Goal: Task Accomplishment & Management: Manage account settings

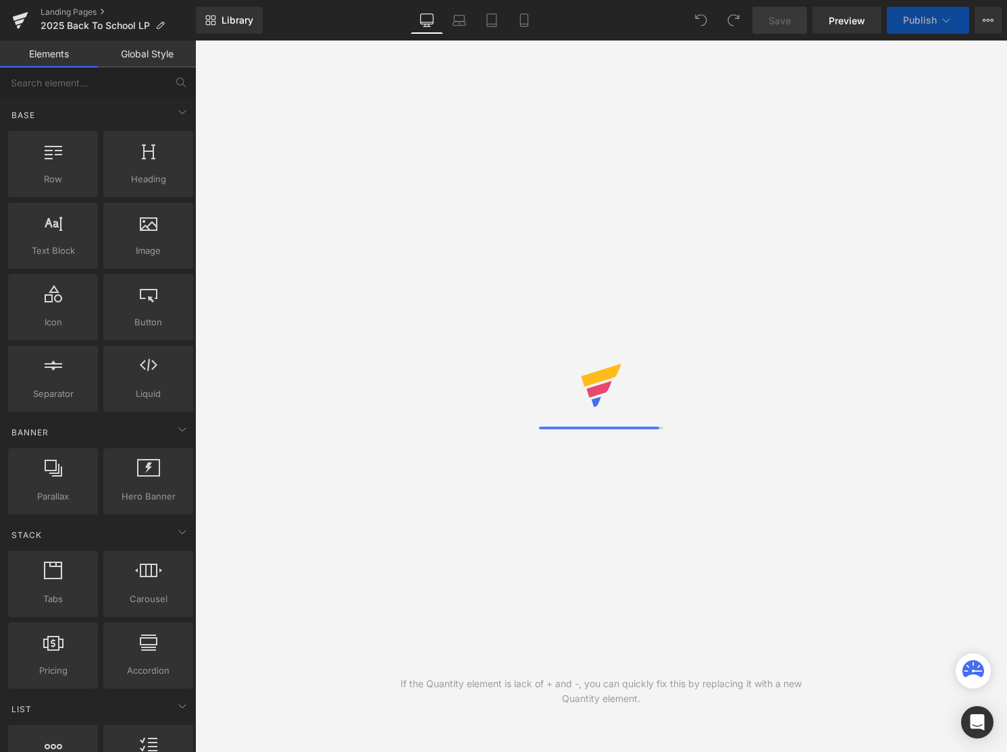
click at [943, 16] on icon at bounding box center [946, 21] width 14 height 14
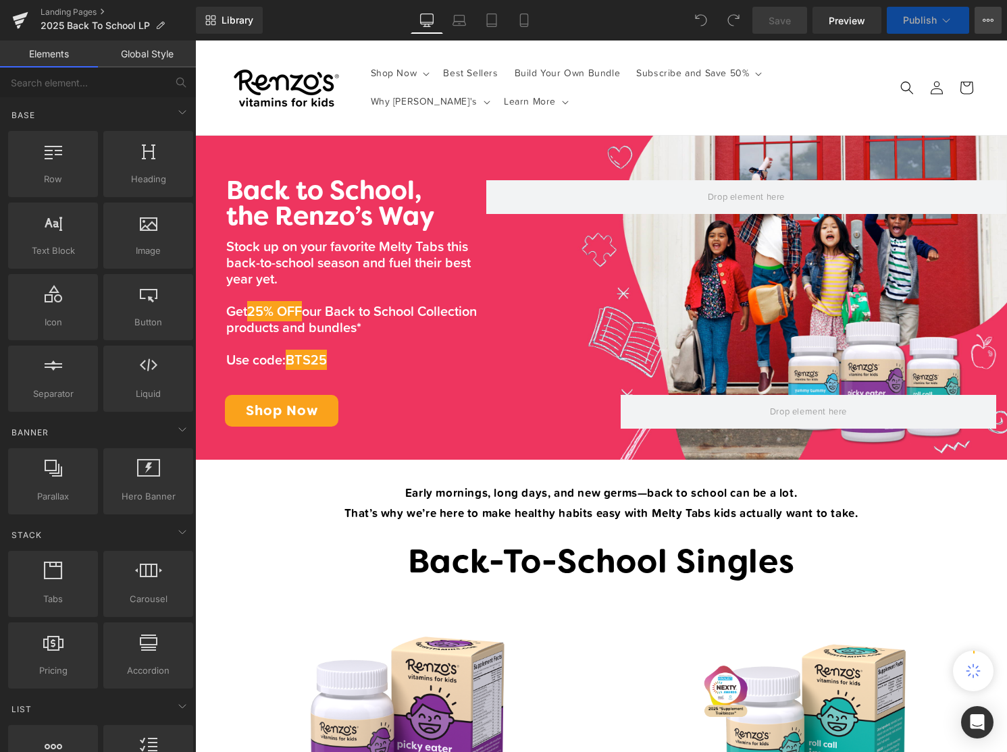
click at [986, 18] on icon at bounding box center [988, 20] width 11 height 11
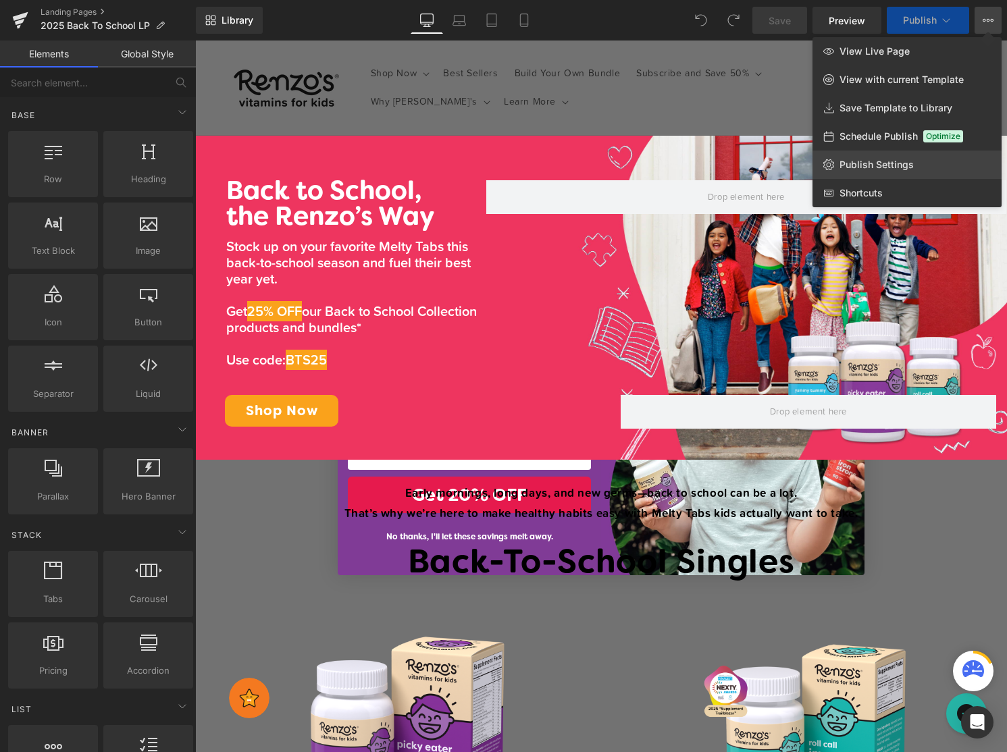
click at [851, 173] on link "Publish Settings" at bounding box center [906, 165] width 189 height 28
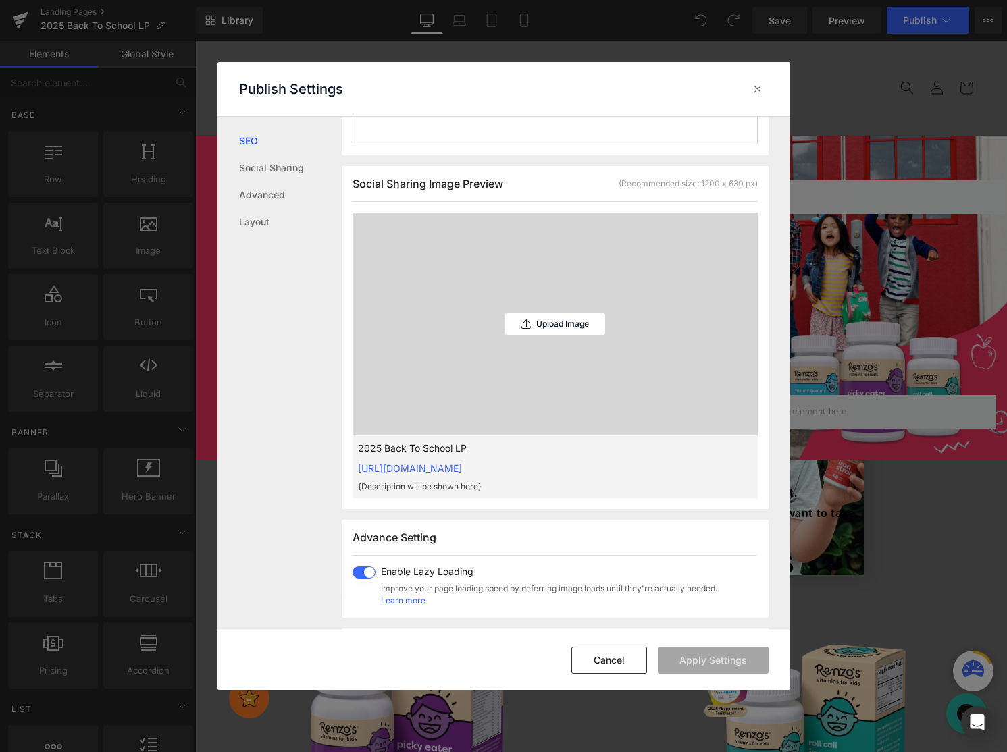
scroll to position [266, 0]
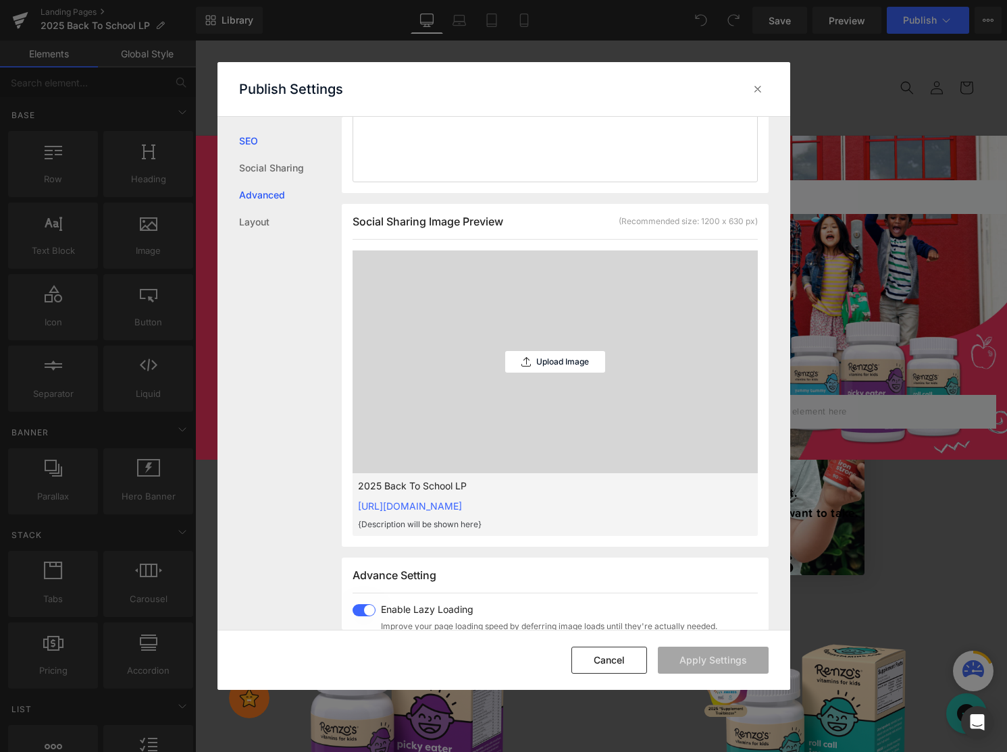
click at [257, 190] on link "Advanced" at bounding box center [290, 195] width 103 height 27
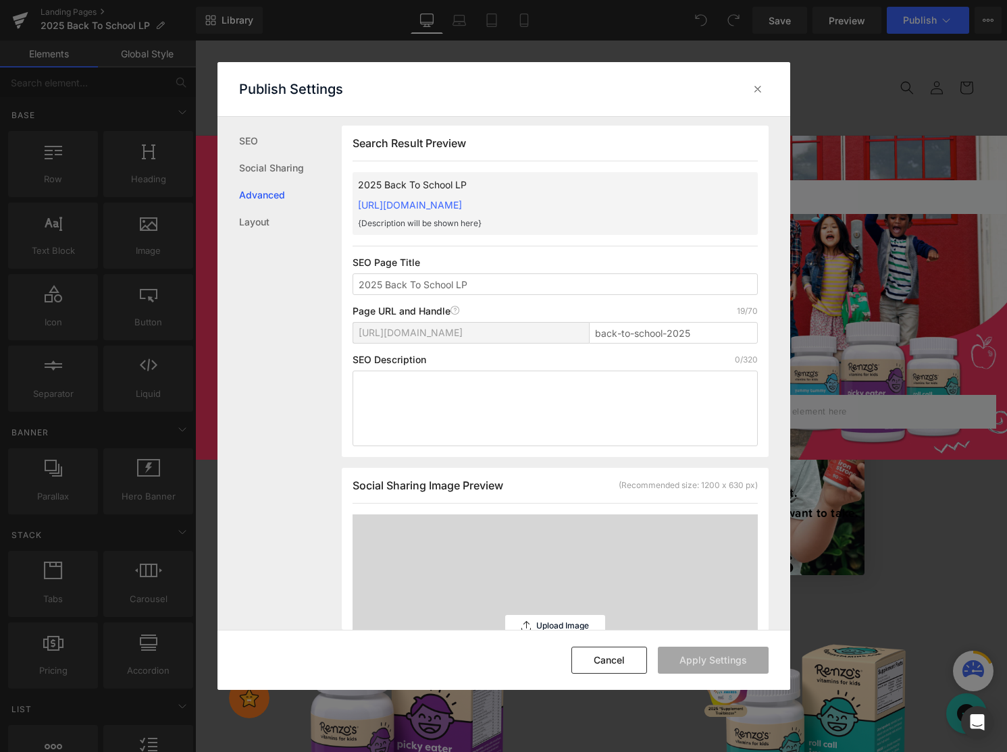
scroll to position [0, 0]
click at [271, 218] on link "Layout" at bounding box center [290, 222] width 103 height 27
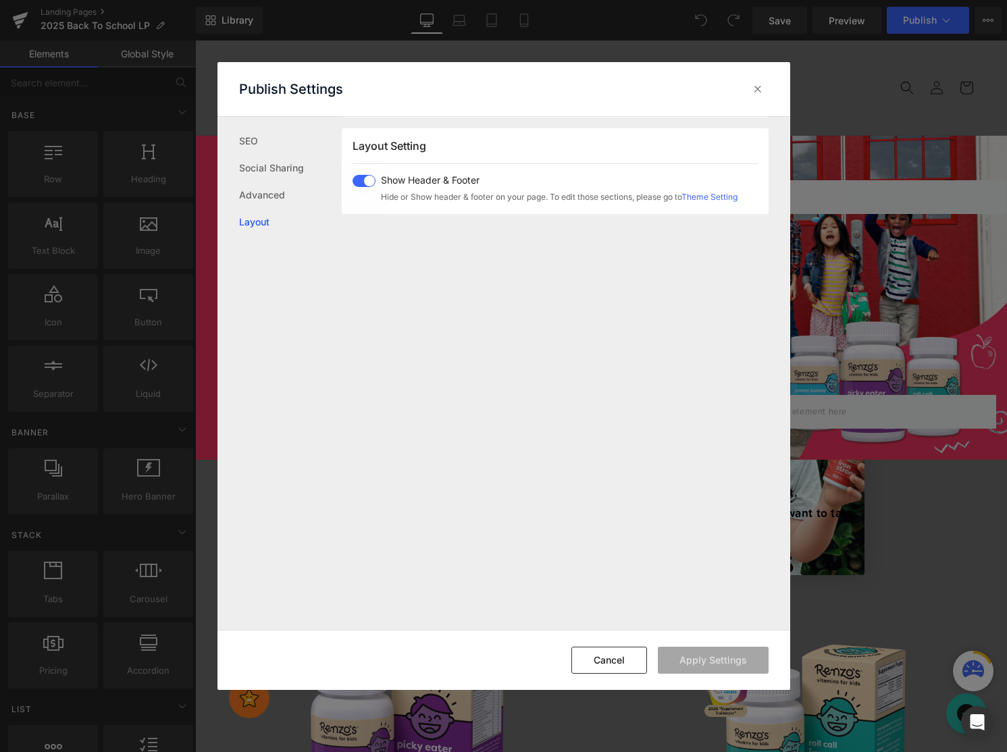
scroll to position [805, 0]
click at [243, 136] on link "SEO" at bounding box center [290, 141] width 103 height 27
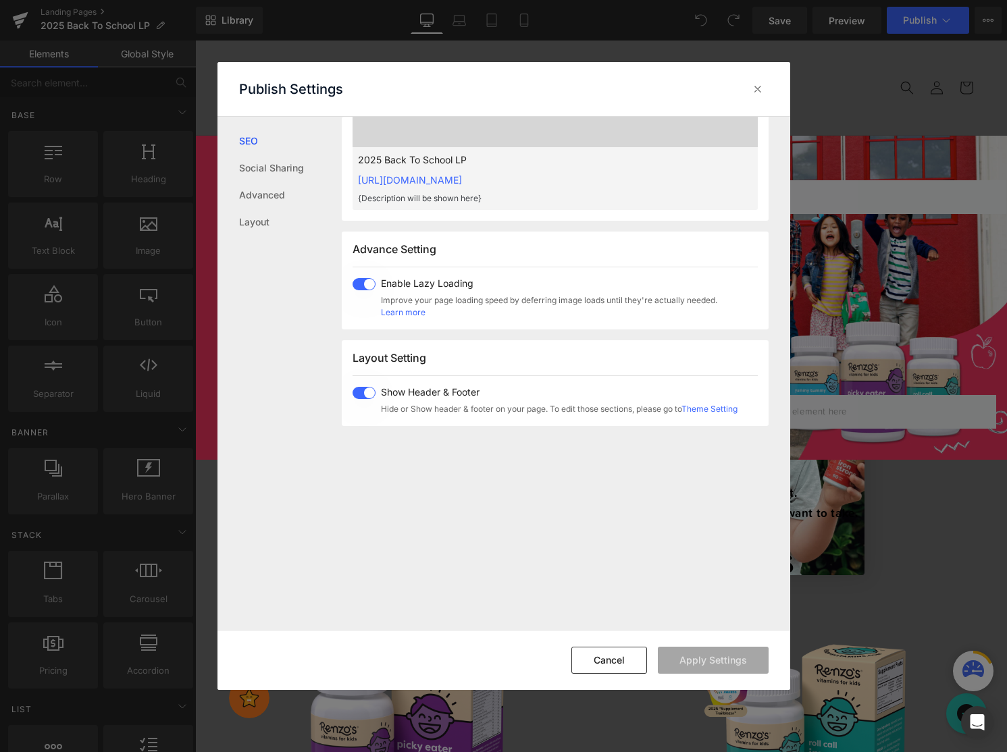
scroll to position [622, 0]
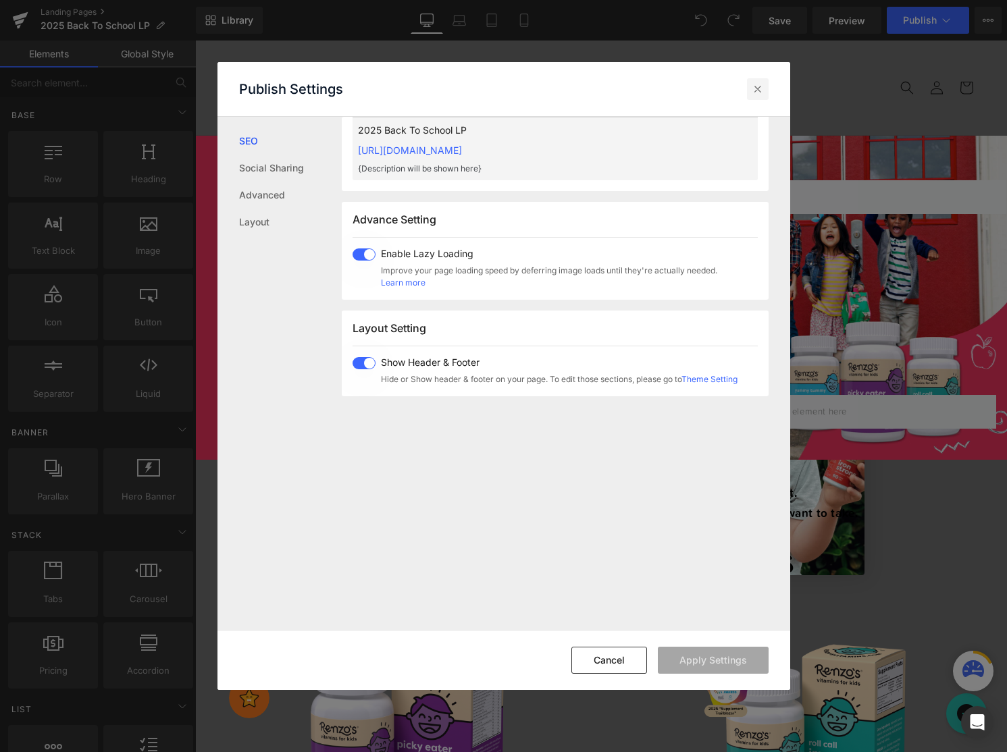
click at [756, 88] on icon at bounding box center [758, 89] width 14 height 14
